Goal: Task Accomplishment & Management: Use online tool/utility

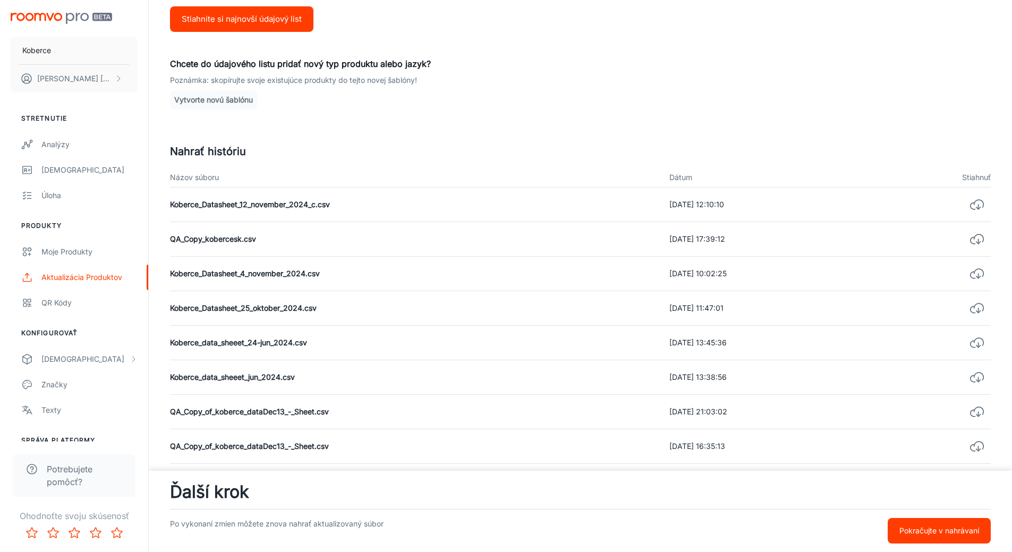
scroll to position [177, 0]
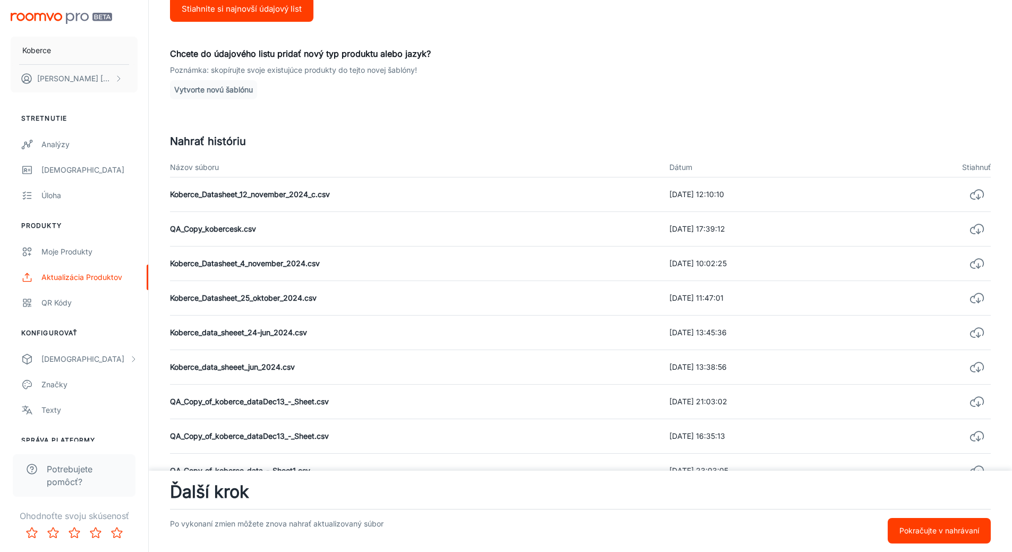
click at [917, 528] on p "Pokračujte v nahrávaní" at bounding box center [940, 531] width 80 height 12
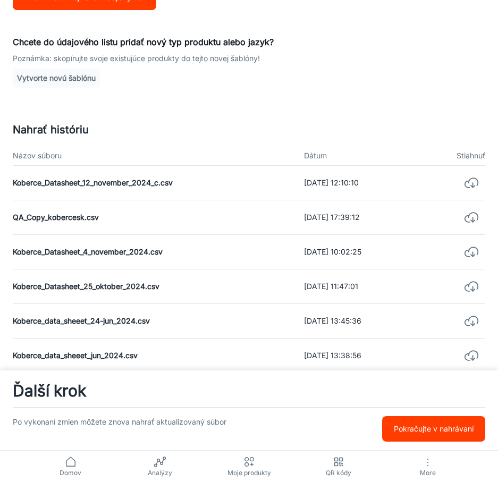
click at [417, 428] on p "Pokračujte v nahrávaní" at bounding box center [434, 429] width 80 height 12
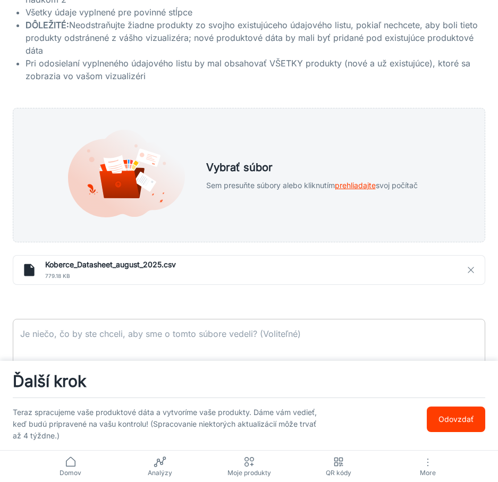
click at [97, 333] on textarea at bounding box center [249, 352] width 458 height 49
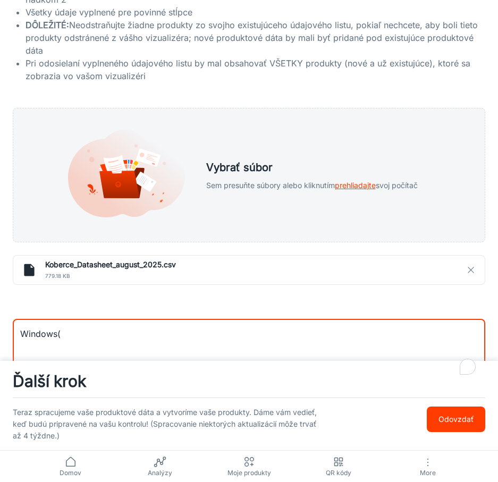
click at [87, 331] on textarea "Windows(" at bounding box center [249, 352] width 458 height 49
type textarea "Windows(ANSI) ,"
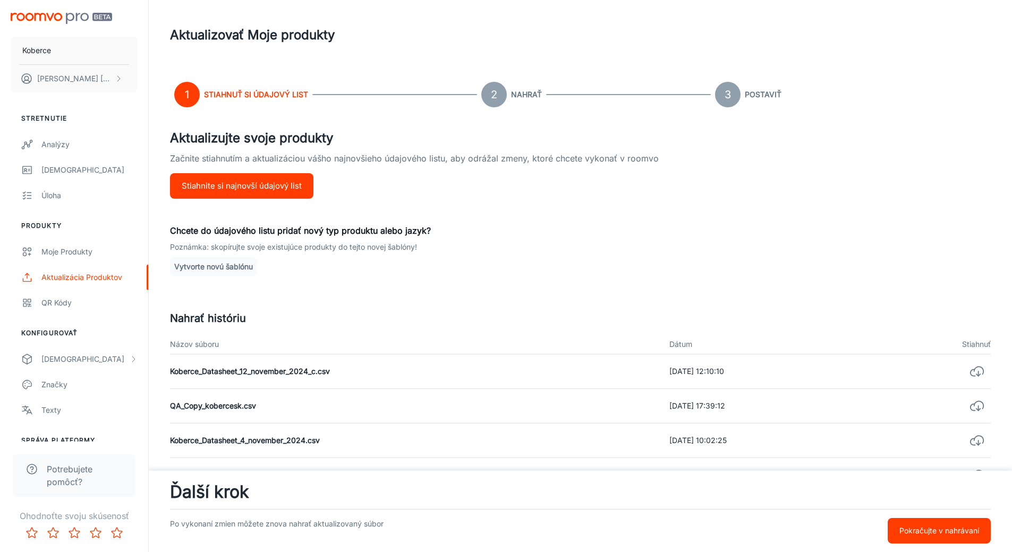
scroll to position [264, 0]
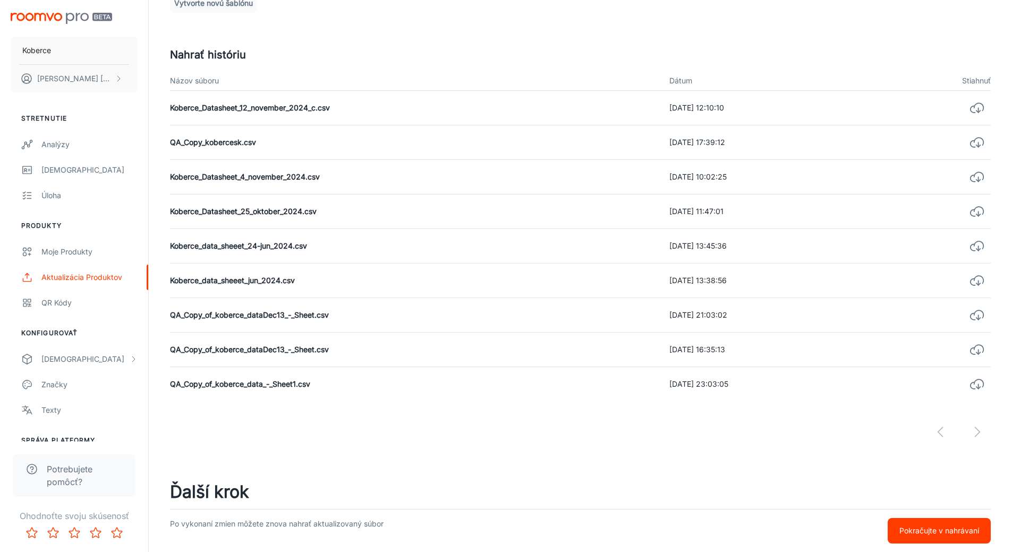
click at [955, 525] on button "Pokračujte v nahrávaní" at bounding box center [939, 531] width 103 height 26
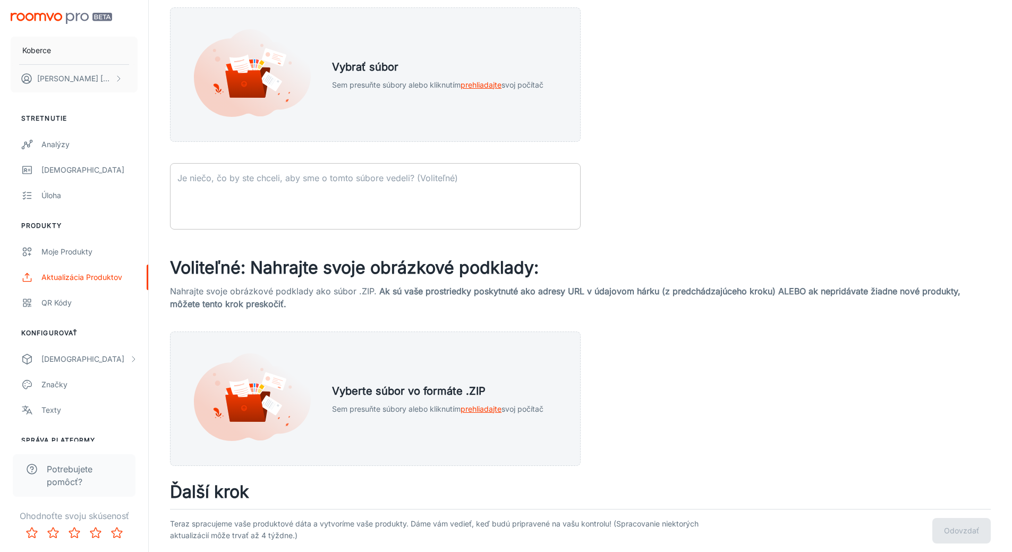
click at [271, 181] on textarea at bounding box center [376, 196] width 396 height 49
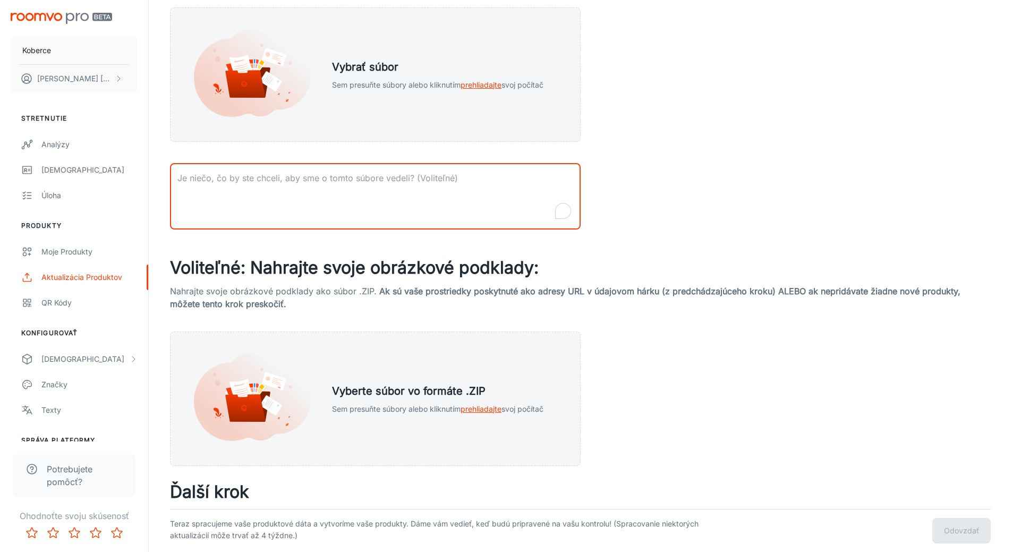
paste textarea "semicolon separation"
click at [179, 175] on textarea "semicolon separation" at bounding box center [376, 196] width 396 height 49
type textarea "windows (ANSI), semicolon separation"
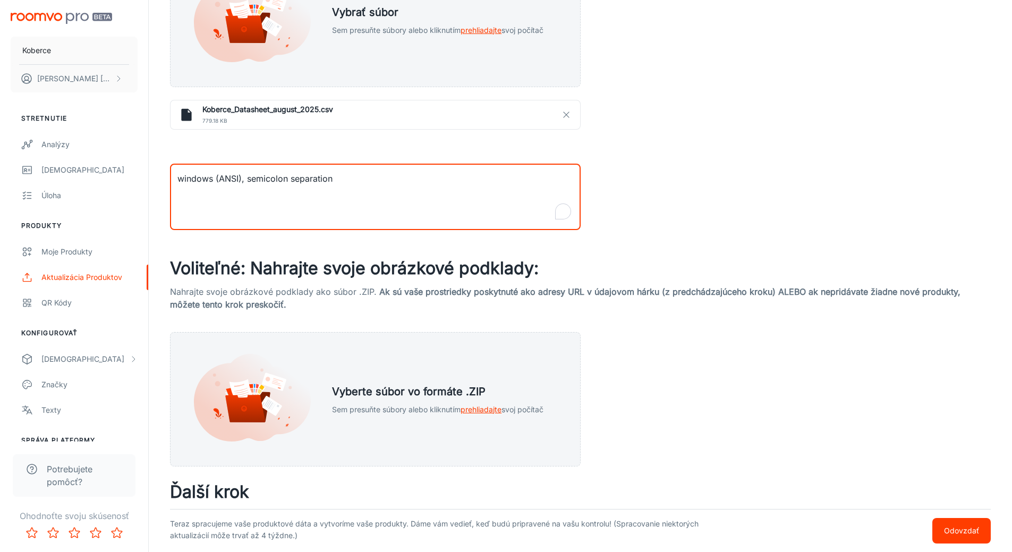
scroll to position [339, 0]
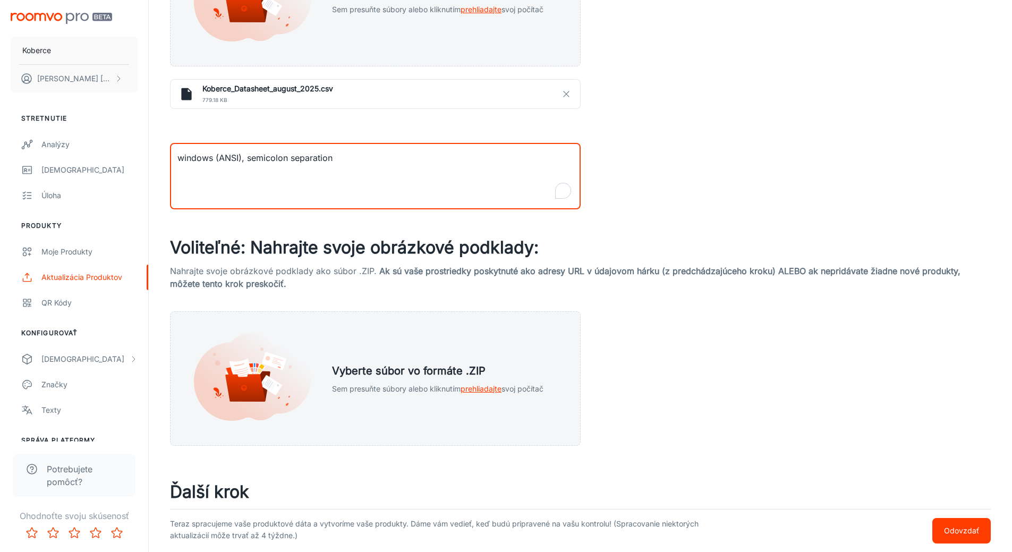
click at [955, 534] on p "Odovzdať" at bounding box center [961, 531] width 35 height 12
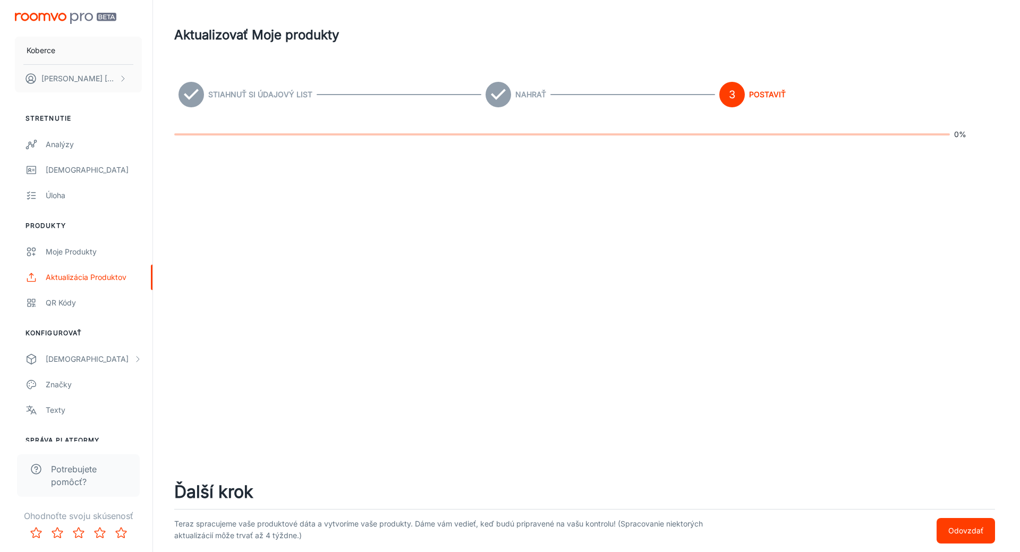
scroll to position [0, 0]
